Goal: Task Accomplishment & Management: Manage account settings

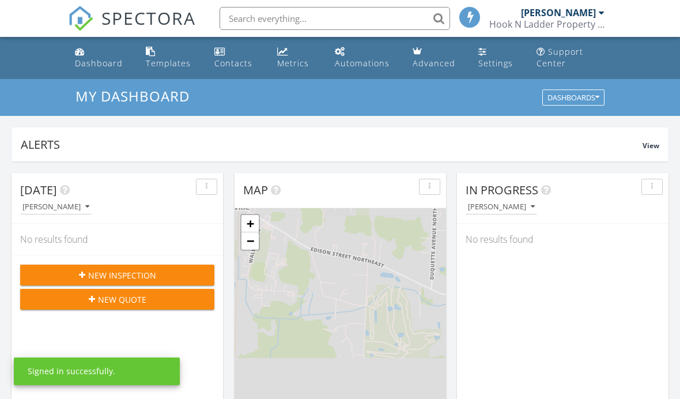
scroll to position [1049, 680]
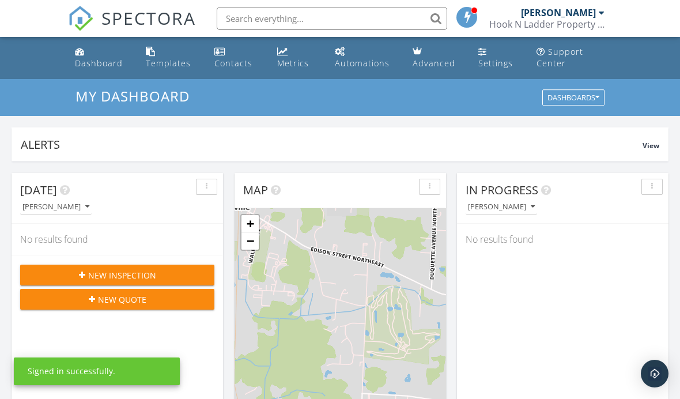
click at [569, 28] on div "Hook N Ladder Property Inspections LLC" at bounding box center [546, 24] width 115 height 12
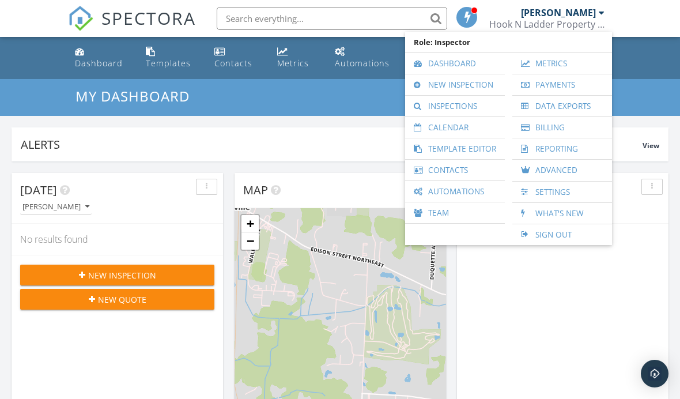
click at [580, 14] on div "[PERSON_NAME]" at bounding box center [558, 13] width 75 height 12
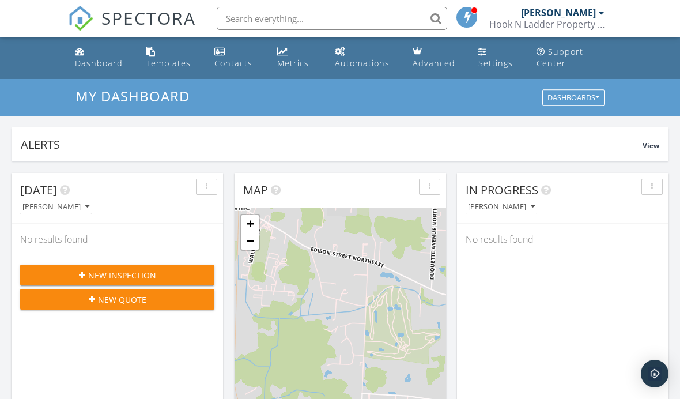
click at [576, 23] on div "Hook N Ladder Property Inspections LLC" at bounding box center [546, 24] width 115 height 12
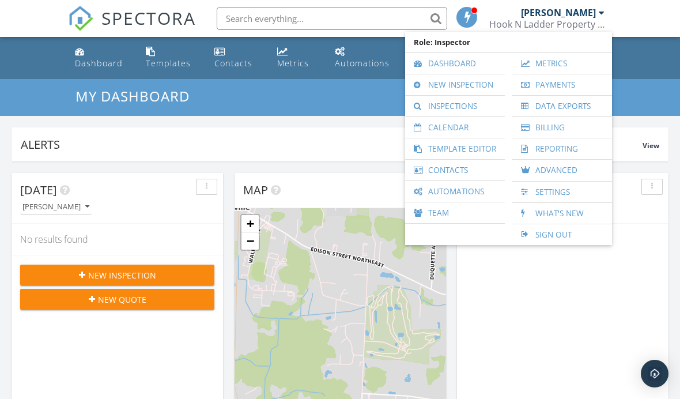
click at [453, 67] on link "Dashboard" at bounding box center [455, 63] width 88 height 21
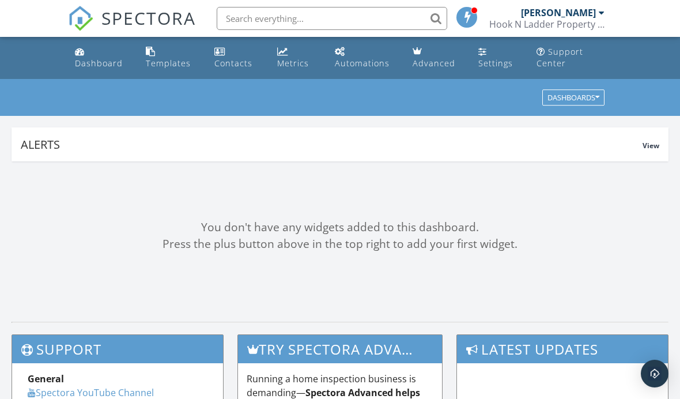
click at [492, 66] on div "Settings" at bounding box center [495, 63] width 35 height 11
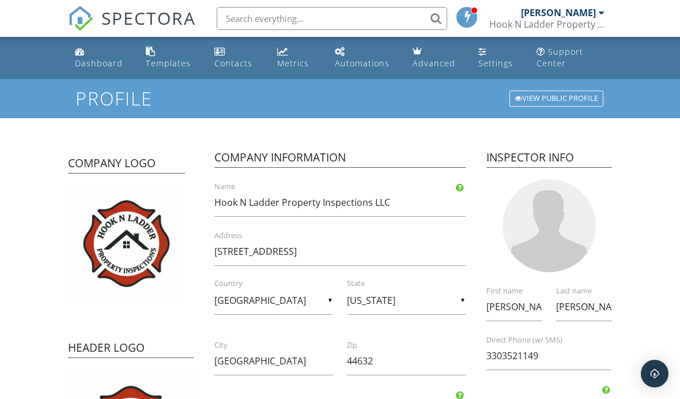
click at [166, 52] on link "Templates" at bounding box center [170, 57] width 59 height 33
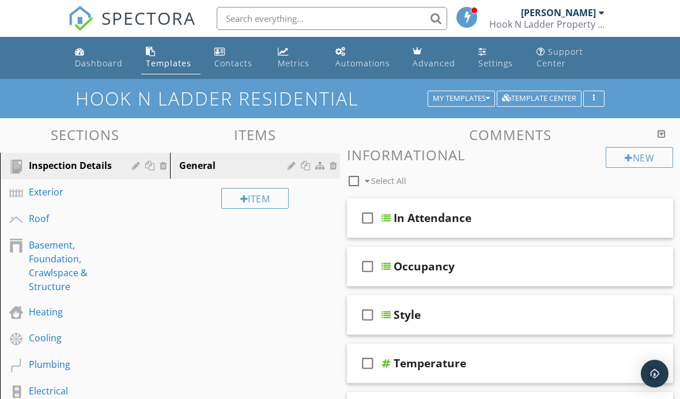
click at [553, 97] on div "Template Center" at bounding box center [539, 98] width 74 height 8
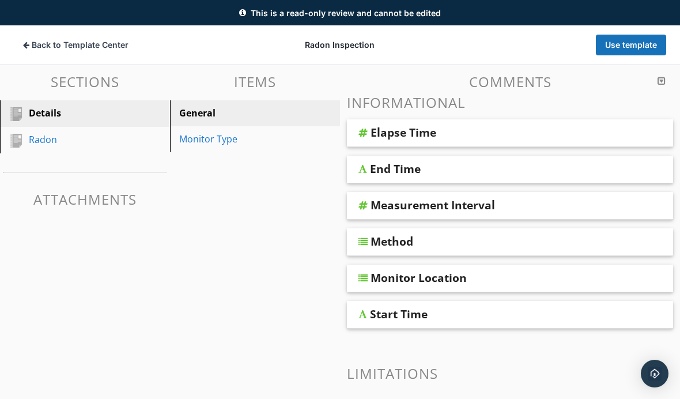
click at [423, 137] on div "Elapse Time" at bounding box center [403, 133] width 66 height 14
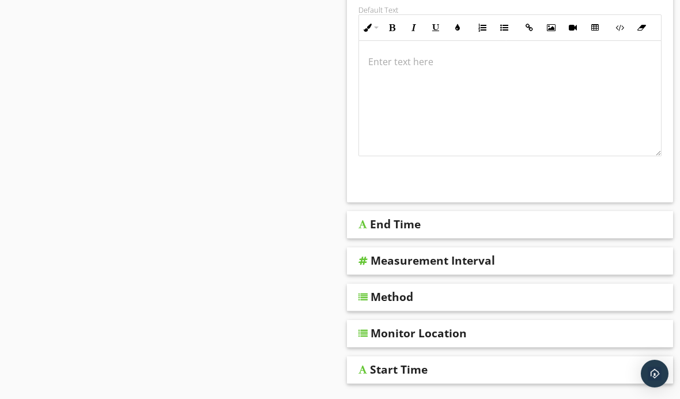
scroll to position [464, 0]
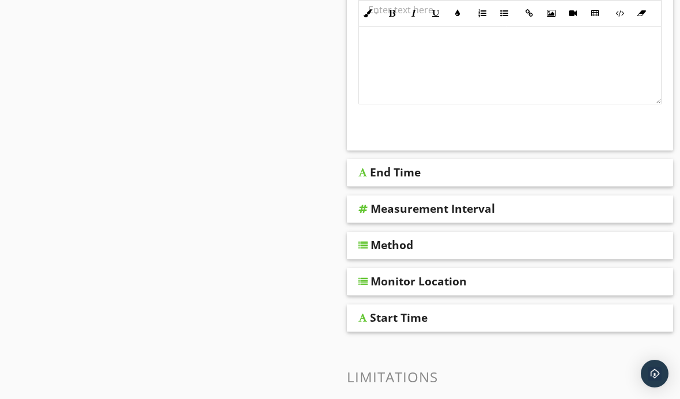
click at [411, 174] on div "End Time" at bounding box center [395, 172] width 51 height 14
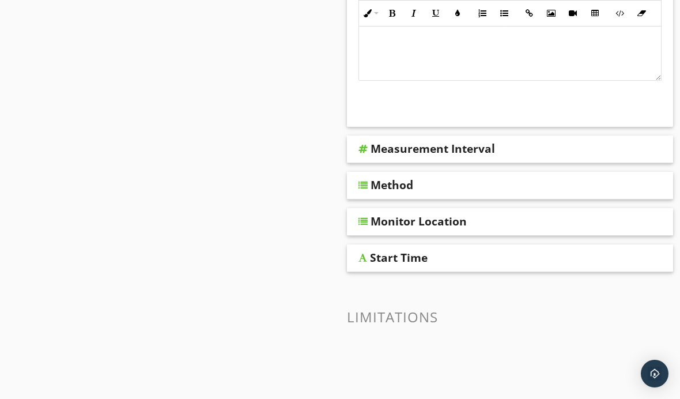
scroll to position [817, 0]
click at [478, 154] on div "Measurement Interval" at bounding box center [432, 149] width 124 height 14
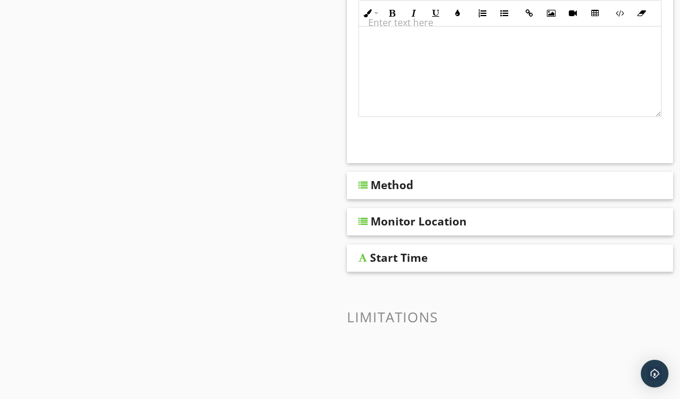
scroll to position [1206, 0]
click at [379, 183] on div "Method" at bounding box center [391, 186] width 43 height 14
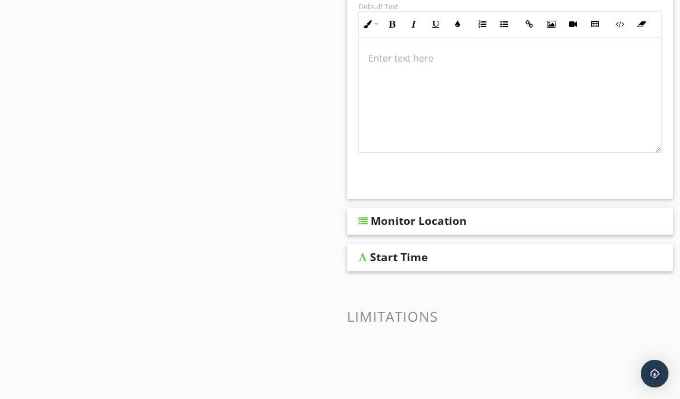
scroll to position [1527, 0]
click at [412, 226] on div "Monitor Location" at bounding box center [418, 222] width 96 height 14
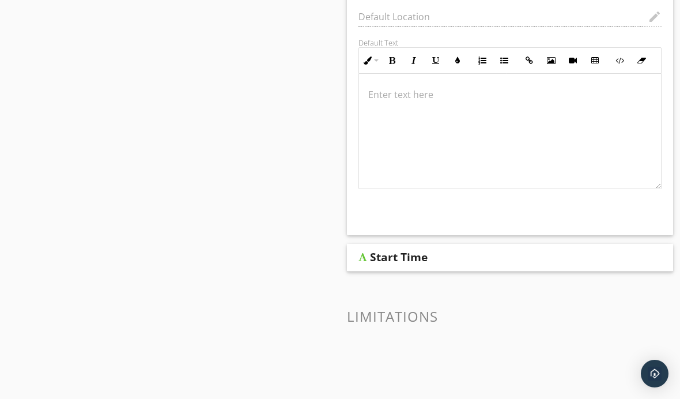
scroll to position [1849, 0]
click at [387, 254] on div "Start Time" at bounding box center [399, 258] width 58 height 14
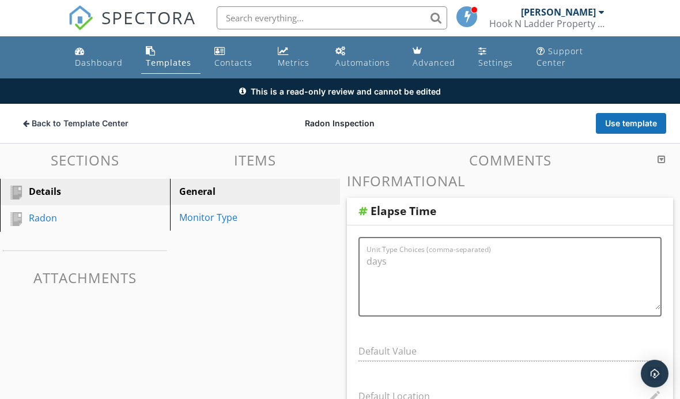
scroll to position [2, 0]
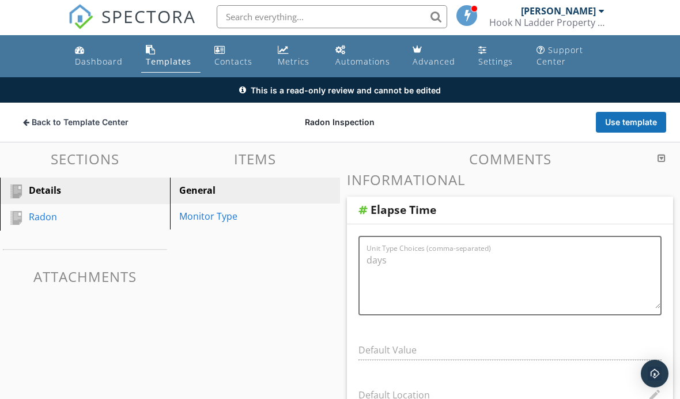
click at [232, 221] on div "Monitor Type" at bounding box center [235, 216] width 112 height 14
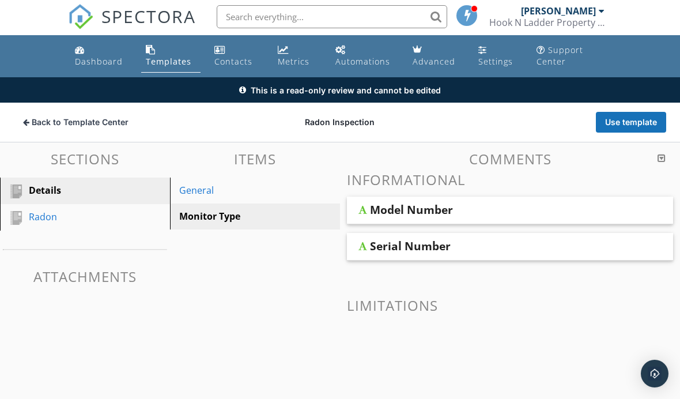
click at [423, 211] on div "Model Number" at bounding box center [411, 210] width 83 height 14
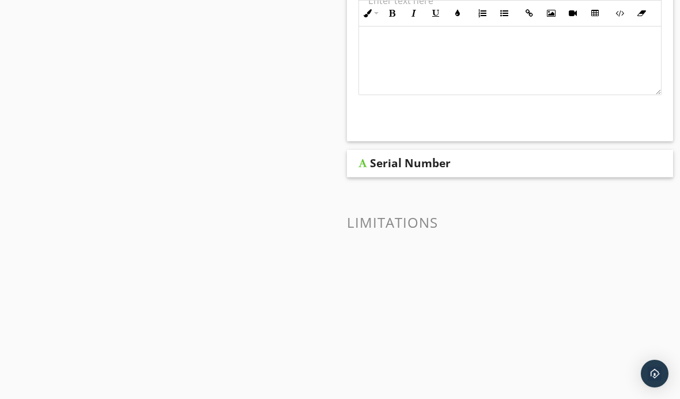
scroll to position [377, 0]
click at [419, 168] on div "Serial Number" at bounding box center [410, 164] width 81 height 14
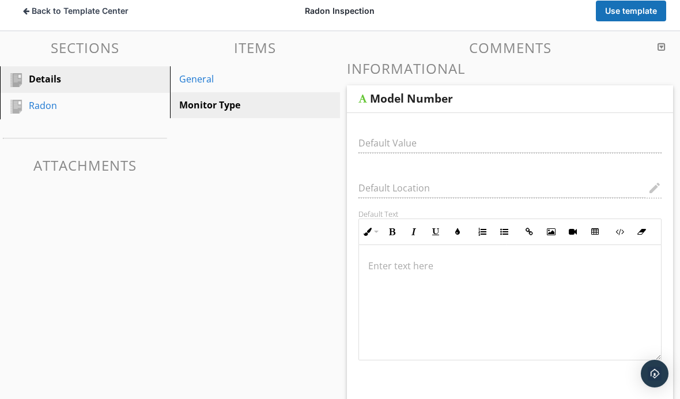
scroll to position [0, 0]
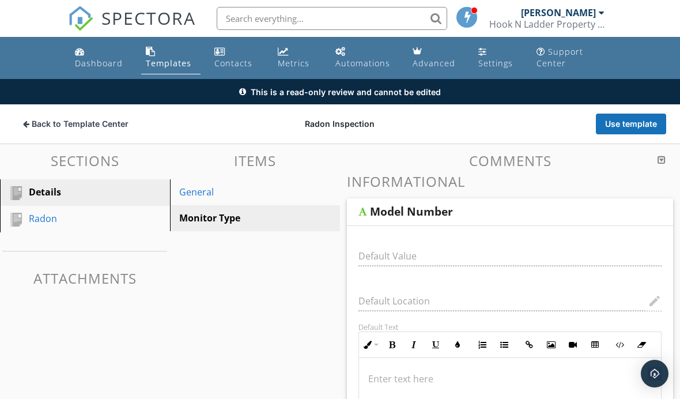
click at [50, 221] on div "Radon" at bounding box center [72, 218] width 86 height 14
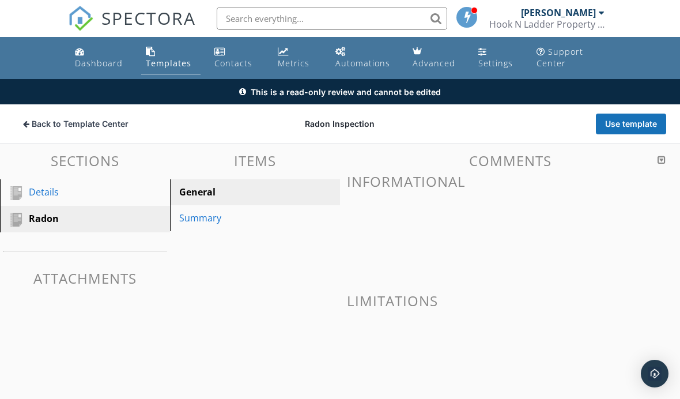
click at [213, 223] on div "Summary" at bounding box center [235, 218] width 112 height 14
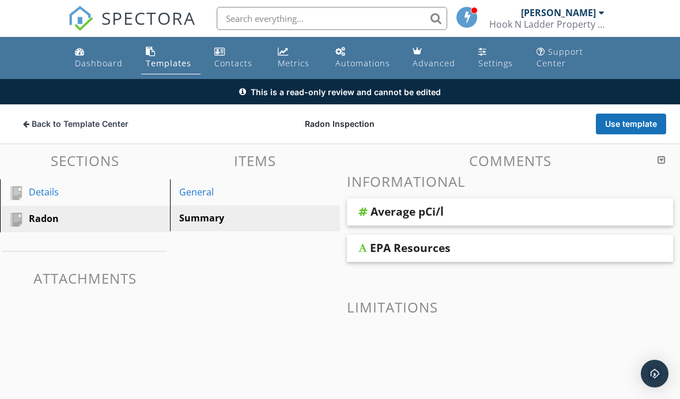
click at [442, 210] on div "Average pCi/l" at bounding box center [406, 212] width 73 height 14
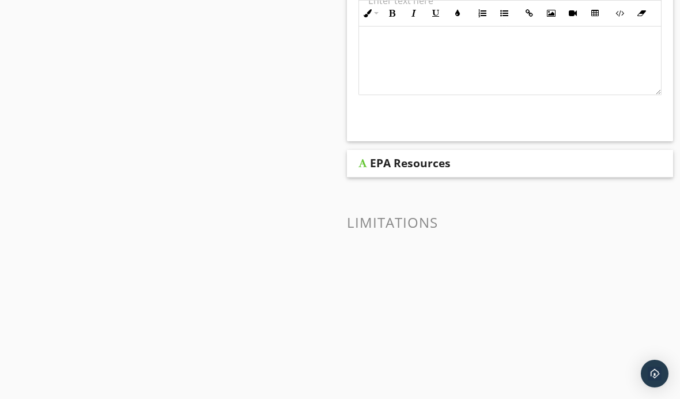
scroll to position [473, 0]
click at [429, 158] on div "EPA Resources" at bounding box center [410, 164] width 81 height 14
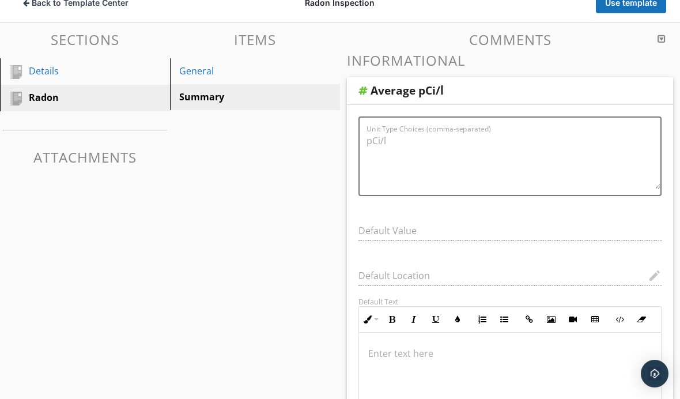
scroll to position [0, 0]
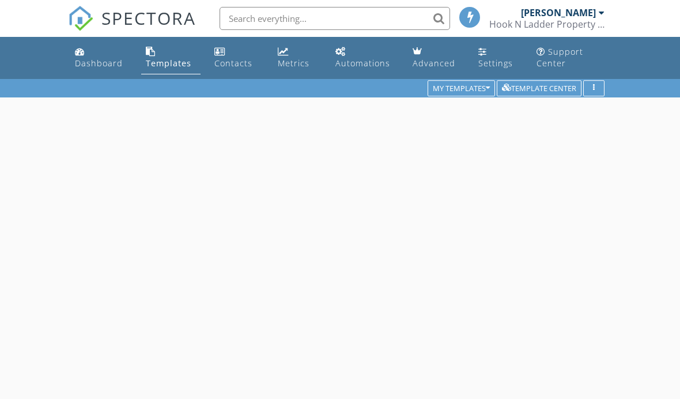
scroll to position [79, 0]
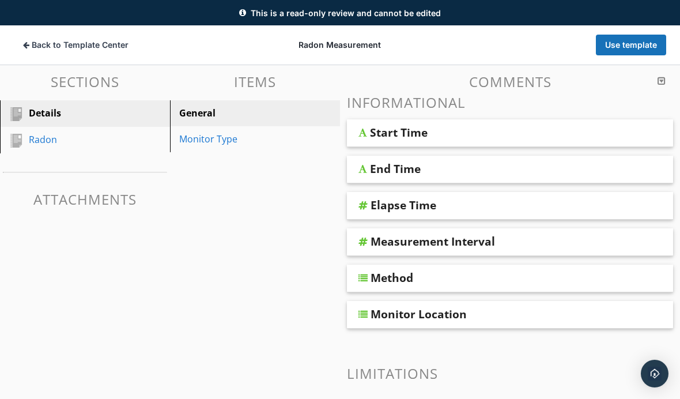
click at [56, 133] on div "Radon" at bounding box center [72, 140] width 86 height 14
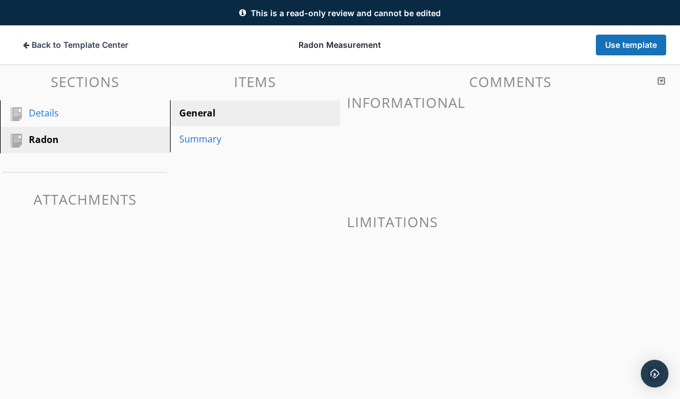
click at [101, 123] on link "Details" at bounding box center [86, 113] width 166 height 27
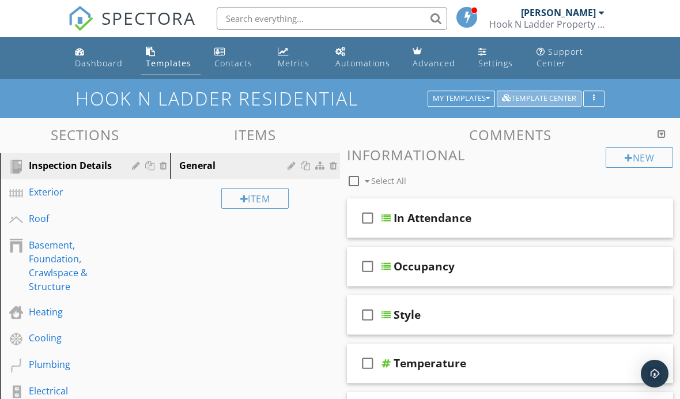
click at [537, 99] on div "Template Center" at bounding box center [539, 98] width 74 height 8
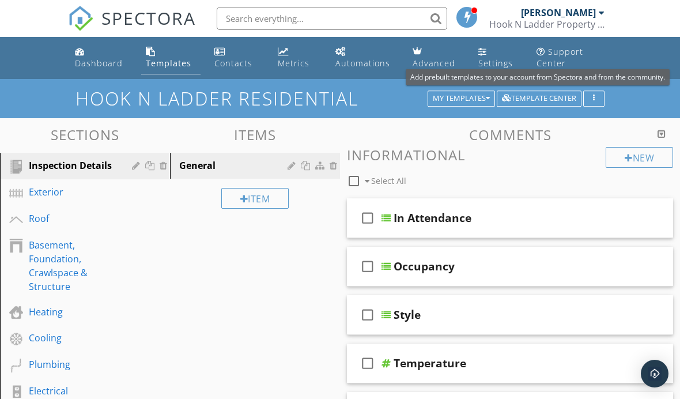
click at [479, 100] on div "My Templates" at bounding box center [461, 98] width 57 height 8
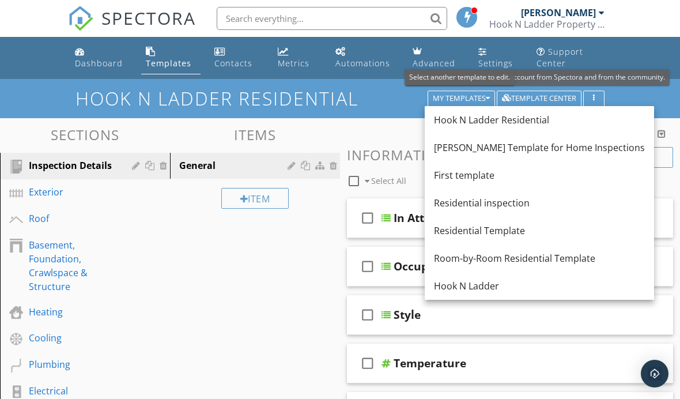
click at [596, 97] on div "button" at bounding box center [593, 98] width 11 height 8
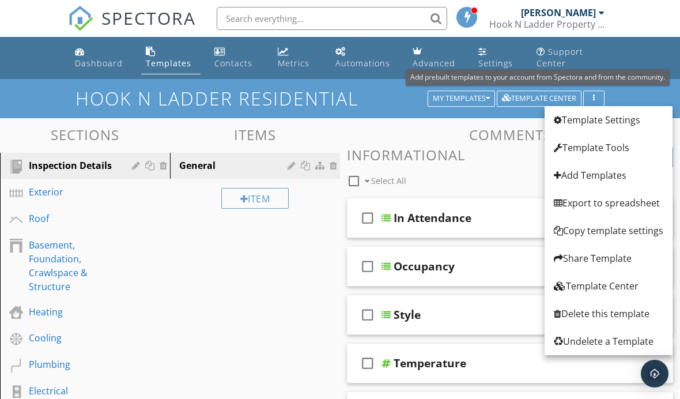
click at [333, 107] on h1 "Hook N Ladder Residential" at bounding box center [339, 98] width 529 height 20
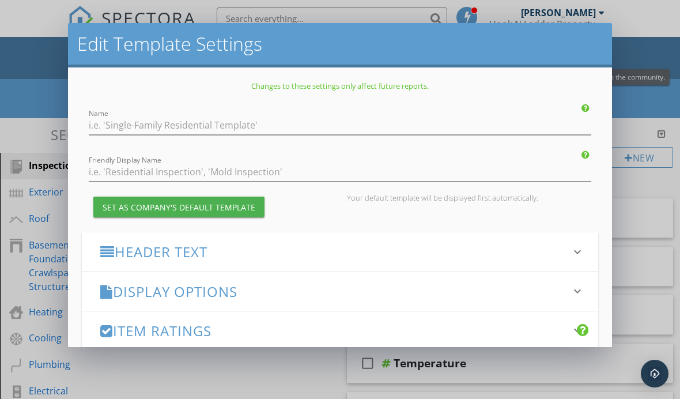
type input "Hook N Ladder Residential"
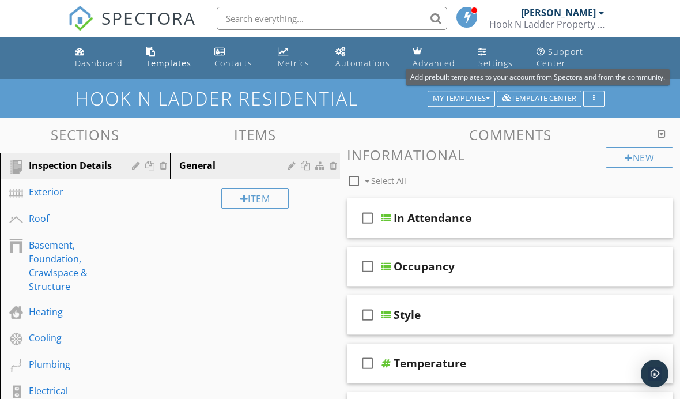
click at [641, 74] on div at bounding box center [340, 199] width 680 height 399
click at [476, 103] on div "My Templates" at bounding box center [461, 98] width 57 height 8
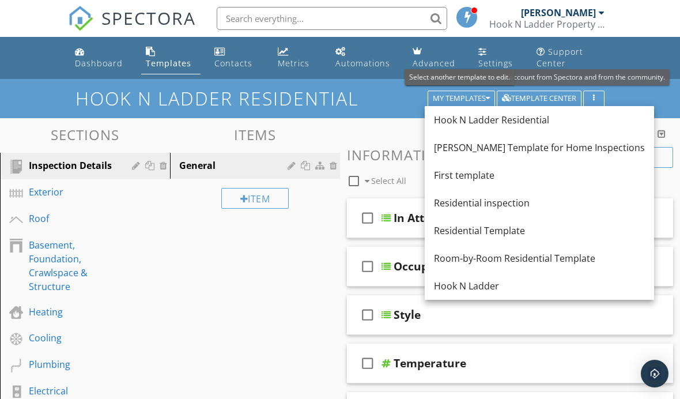
click at [491, 58] on div "Settings" at bounding box center [495, 63] width 35 height 11
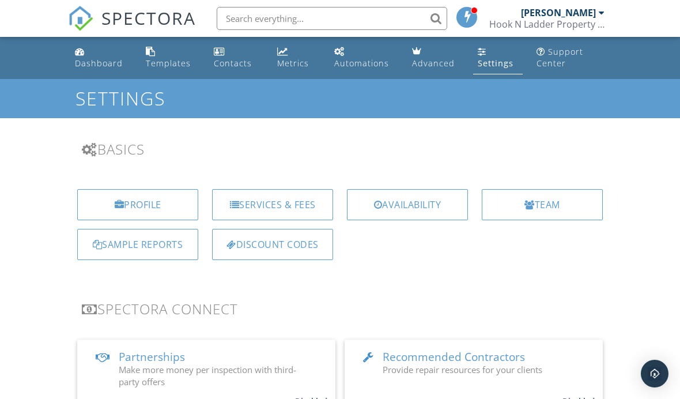
click at [306, 207] on div "Services & Fees" at bounding box center [272, 204] width 121 height 31
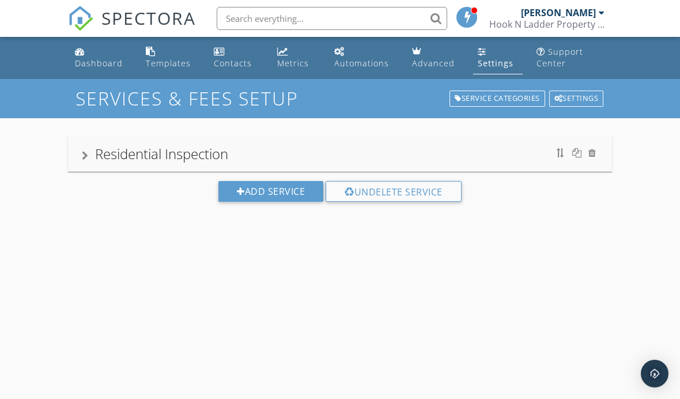
click at [90, 154] on div "Residential Inspection" at bounding box center [340, 153] width 516 height 21
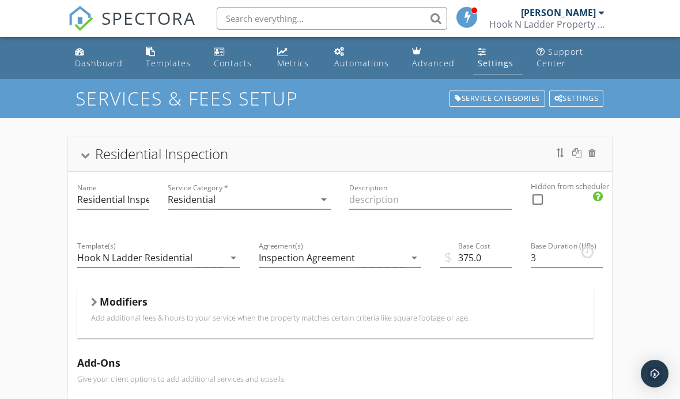
click at [232, 261] on icon "arrow_drop_down" at bounding box center [233, 258] width 14 height 14
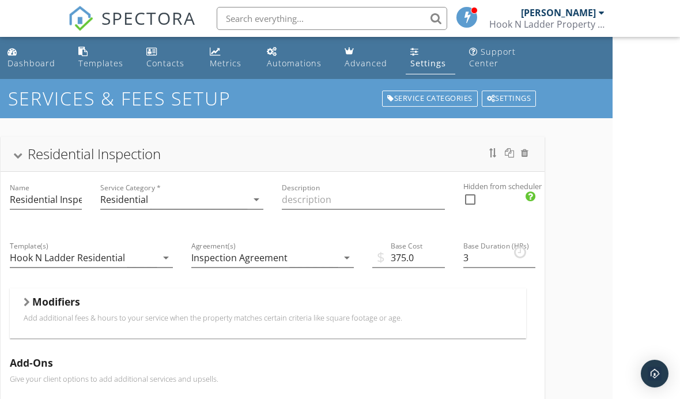
scroll to position [0, 67]
click at [469, 20] on span at bounding box center [467, 17] width 12 height 10
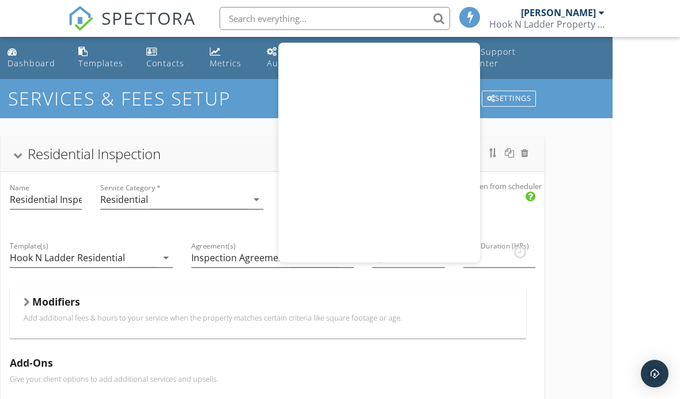
click at [600, 79] on div "SERVICES & FEES SETUP Service Categories Settings" at bounding box center [273, 98] width 680 height 39
